Goal: Task Accomplishment & Management: Complete application form

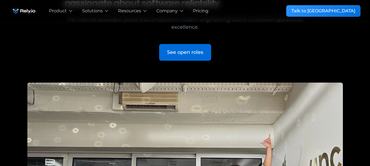
scroll to position [82, 0]
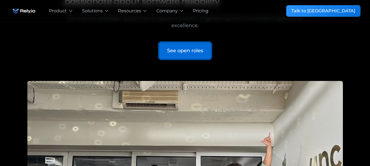
click at [187, 48] on div "See open roles" at bounding box center [185, 50] width 36 height 7
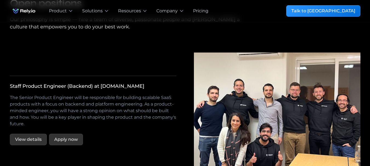
scroll to position [989, 0]
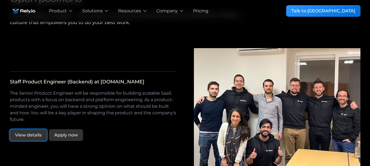
click at [35, 129] on link "View details" at bounding box center [28, 134] width 37 height 11
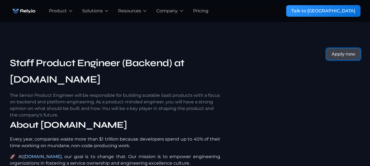
click at [340, 53] on div "Apply now" at bounding box center [343, 54] width 24 height 7
click at [350, 51] on div "Apply now" at bounding box center [343, 54] width 24 height 7
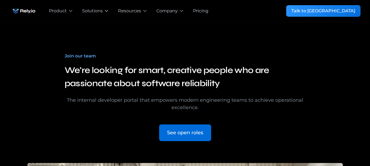
scroll to position [82, 0]
